Goal: Answer question/provide support: Share knowledge or assist other users

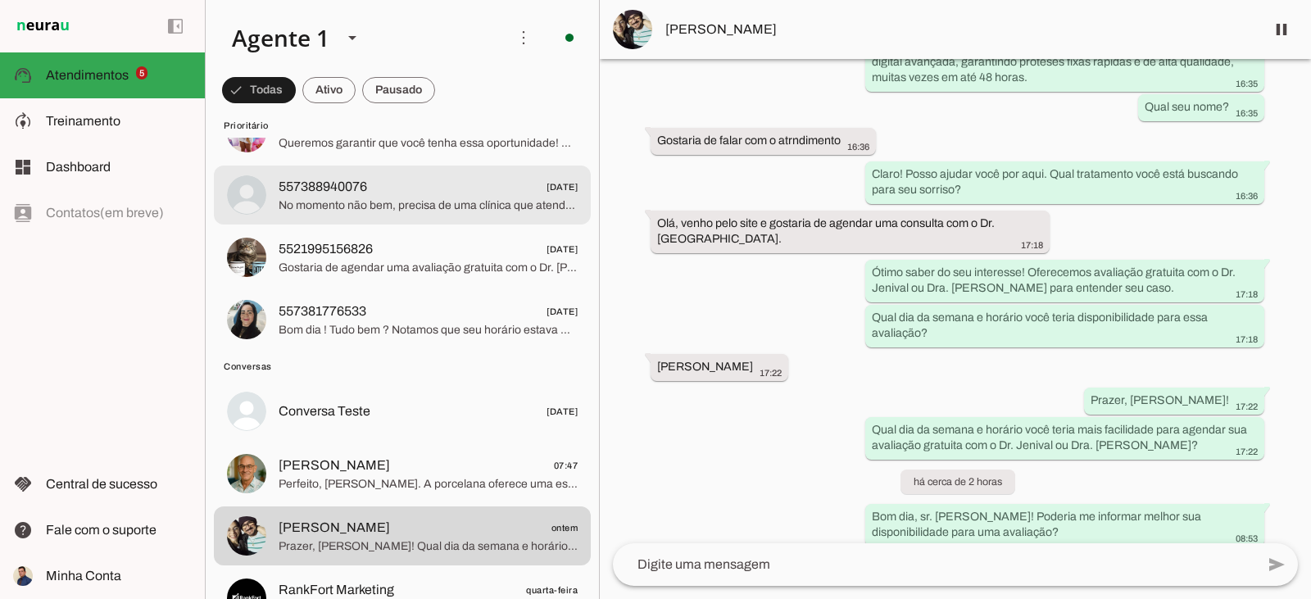
scroll to position [328, 0]
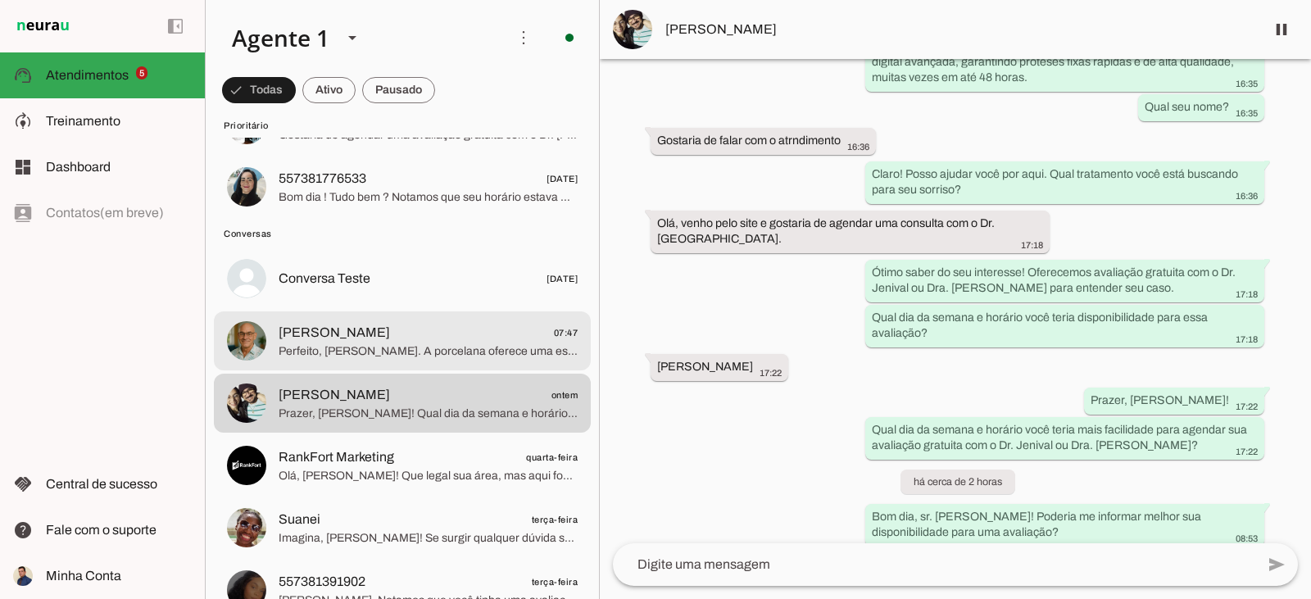
click at [395, 347] on span "Perfeito, [PERSON_NAME]. A porcelana oferece uma estética natural excelente, id…" at bounding box center [428, 351] width 299 height 16
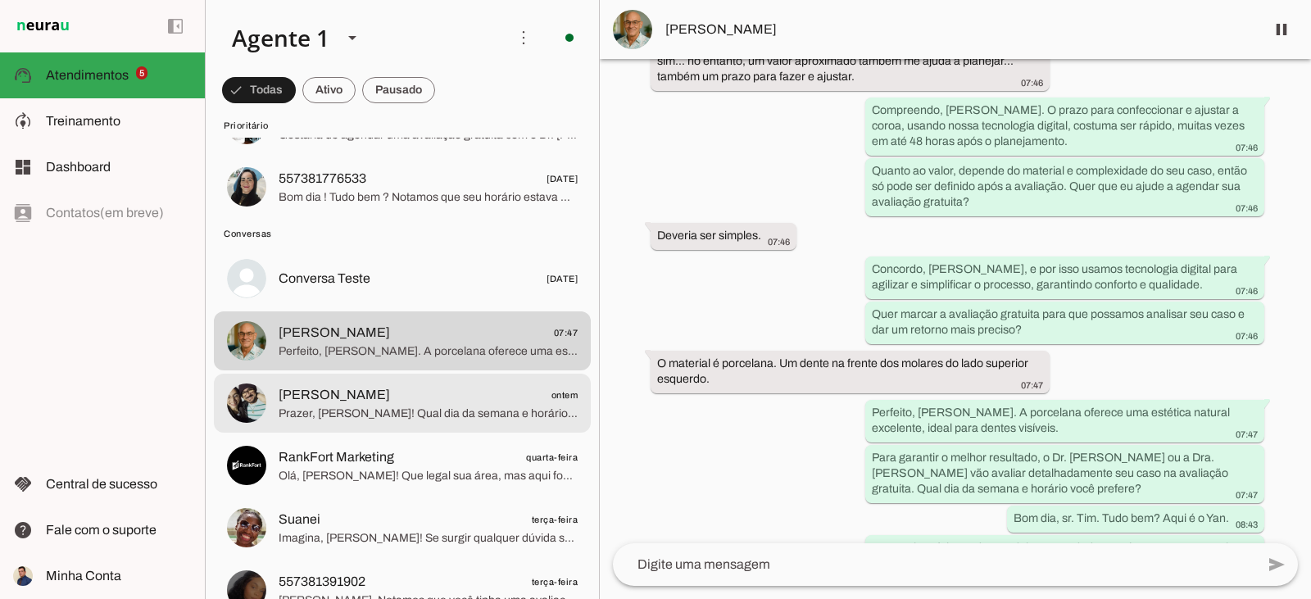
click at [424, 410] on span "Prazer, [PERSON_NAME]! Qual dia da semana e horário você teria mais facilidade …" at bounding box center [428, 414] width 299 height 16
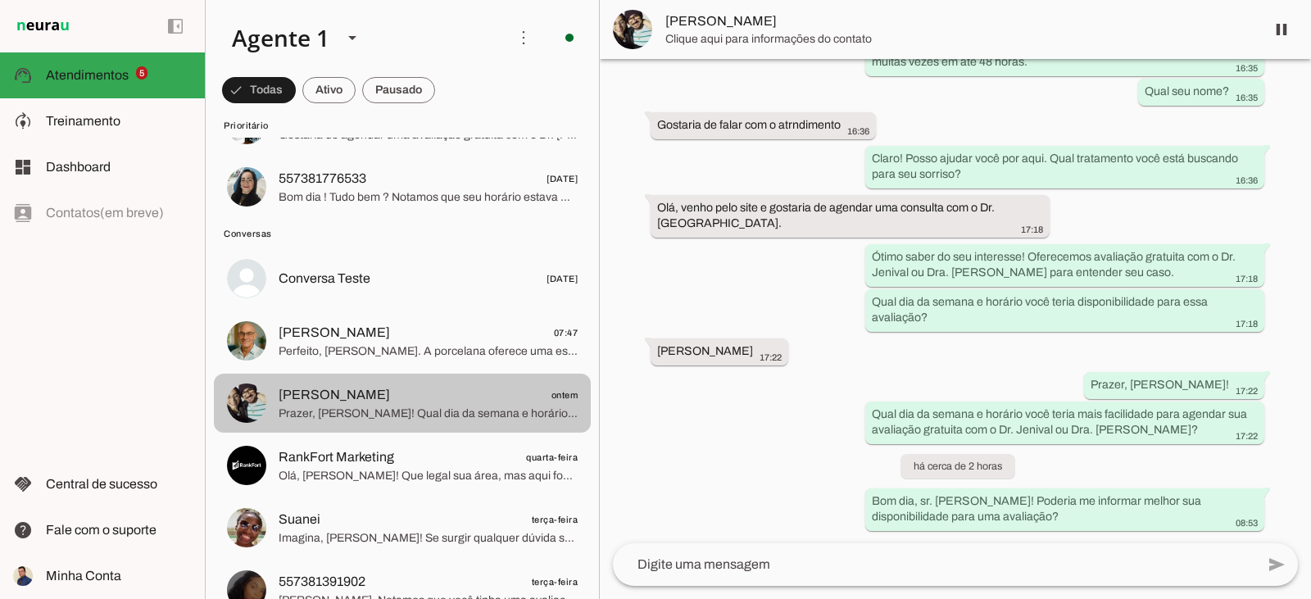
scroll to position [211, 0]
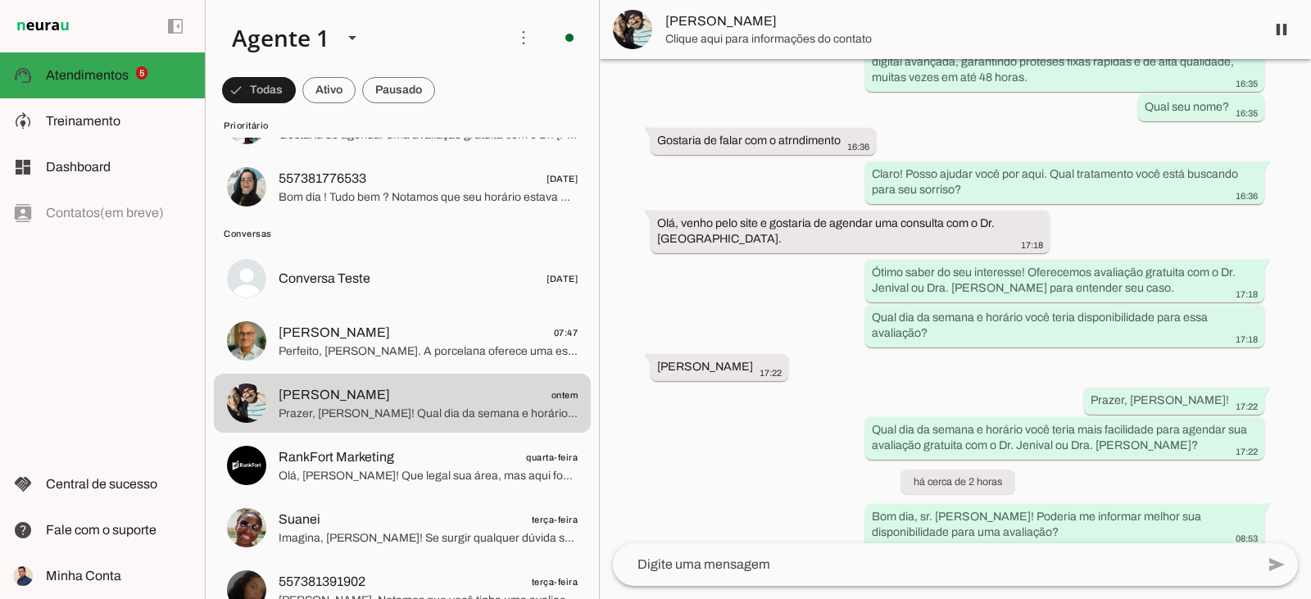
click at [665, 38] on md-item "[PERSON_NAME]" at bounding box center [955, 29] width 711 height 59
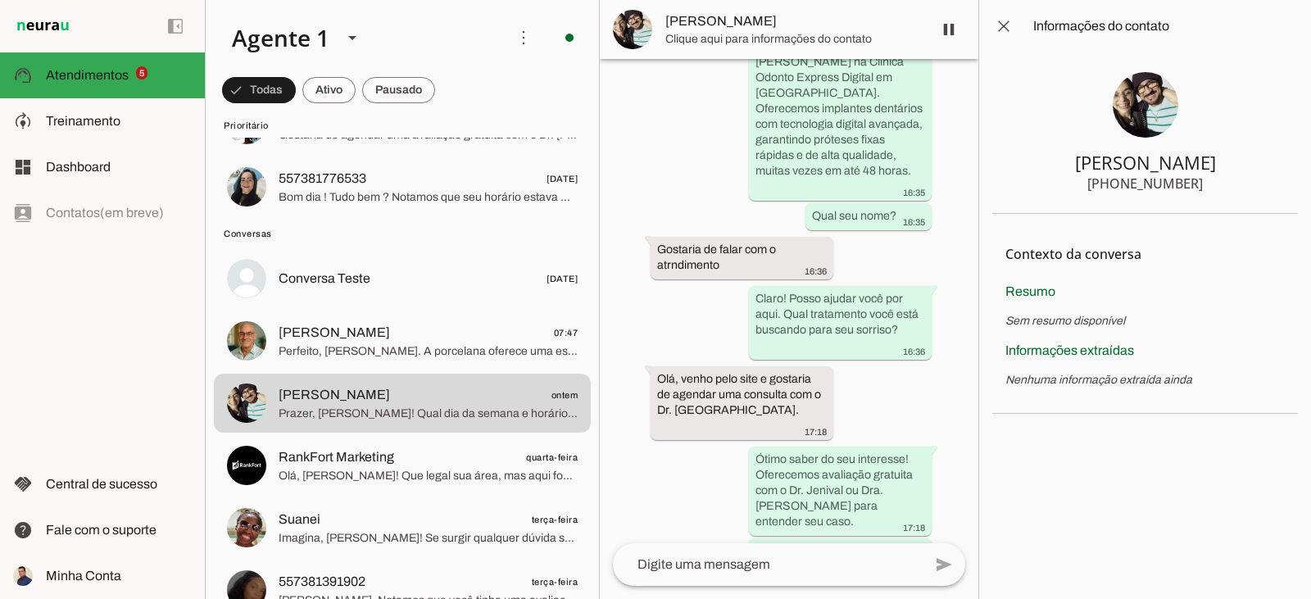
scroll to position [506, 0]
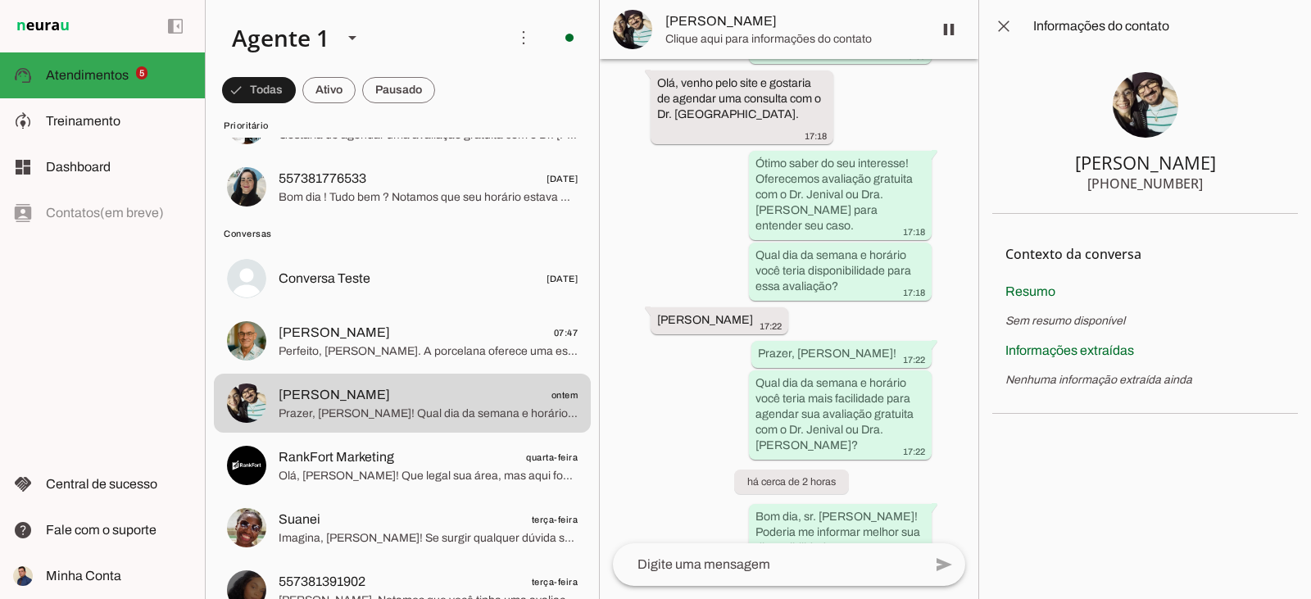
click at [1140, 179] on div "[PHONE_NUMBER]" at bounding box center [1145, 184] width 116 height 20
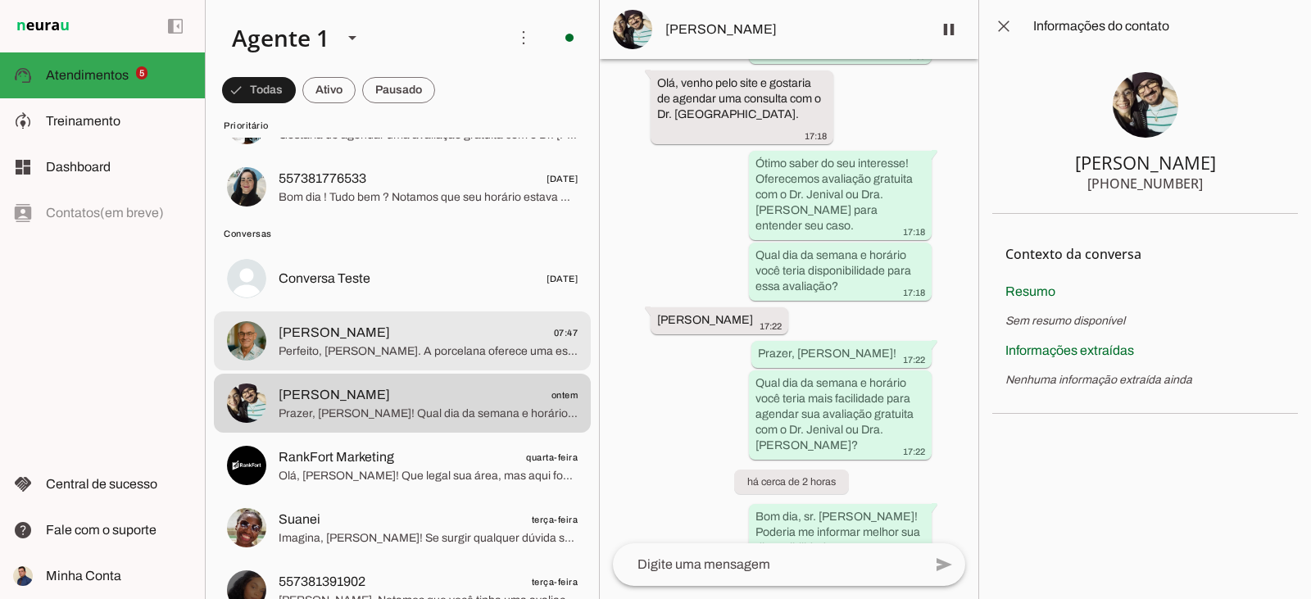
click at [383, 353] on span "Perfeito, [PERSON_NAME]. A porcelana oferece uma estética natural excelente, id…" at bounding box center [428, 351] width 299 height 16
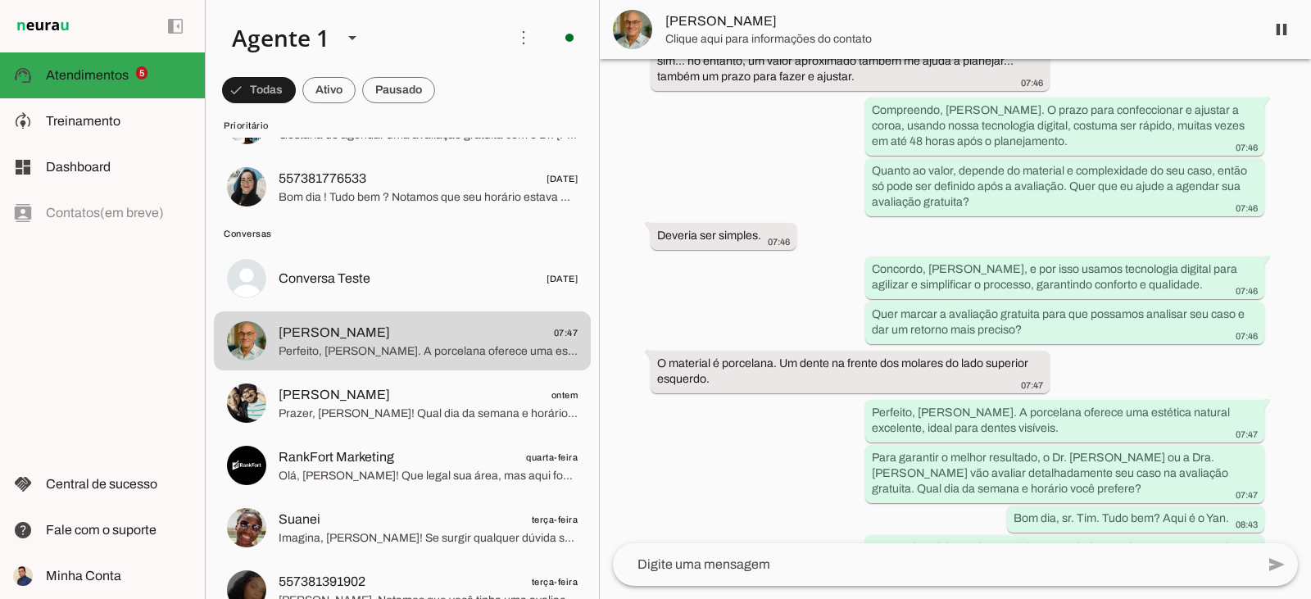
click at [636, 25] on img at bounding box center [632, 29] width 39 height 39
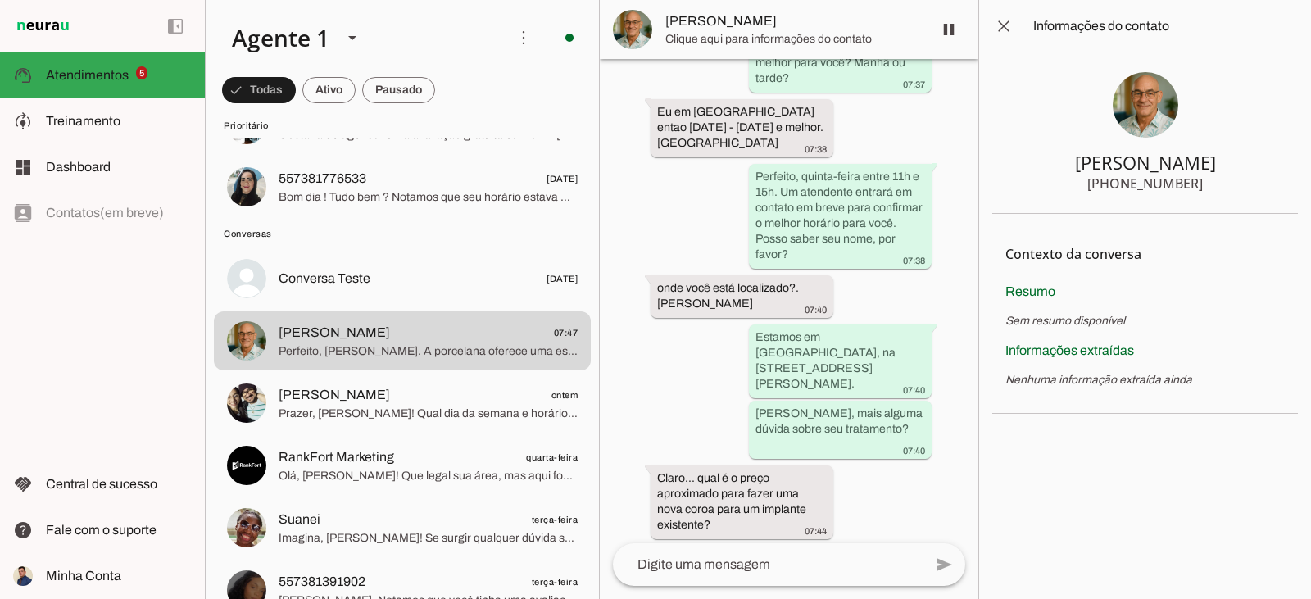
scroll to position [1984, 0]
